Goal: Information Seeking & Learning: Learn about a topic

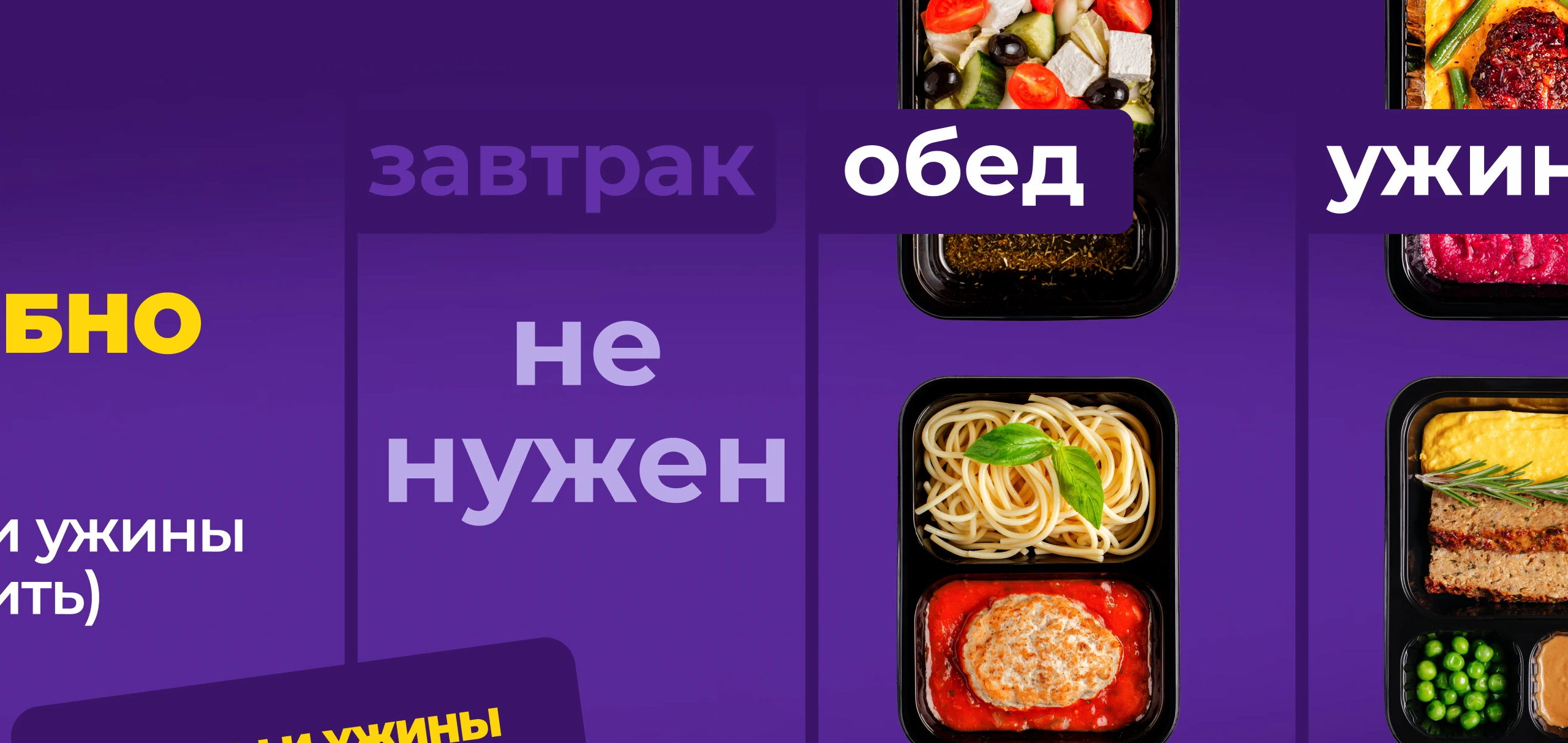
scroll to position [1038, 0]
